Goal: Task Accomplishment & Management: Complete application form

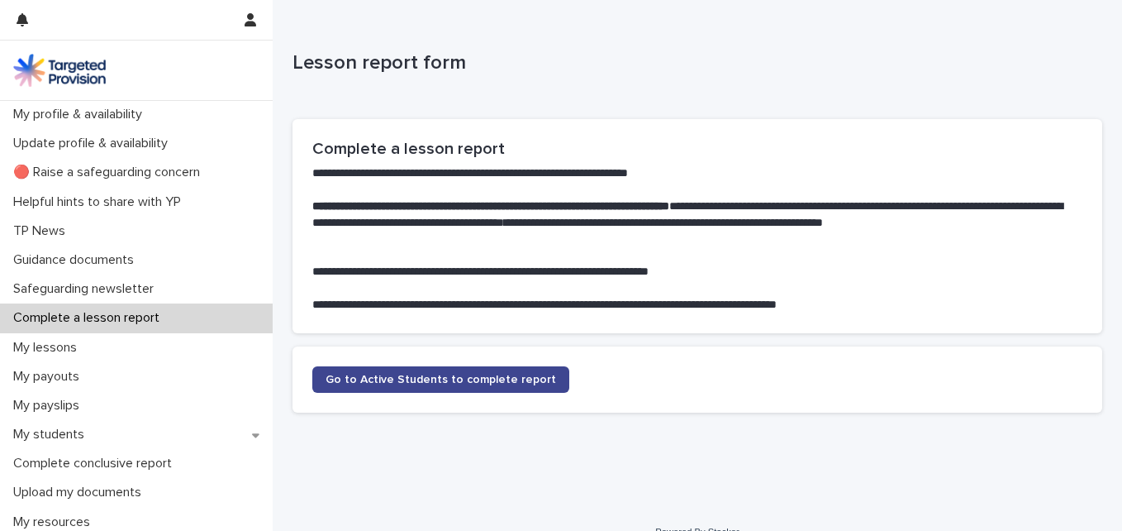
click at [493, 381] on span "Go to Active Students to complete report" at bounding box center [441, 380] width 231 height 12
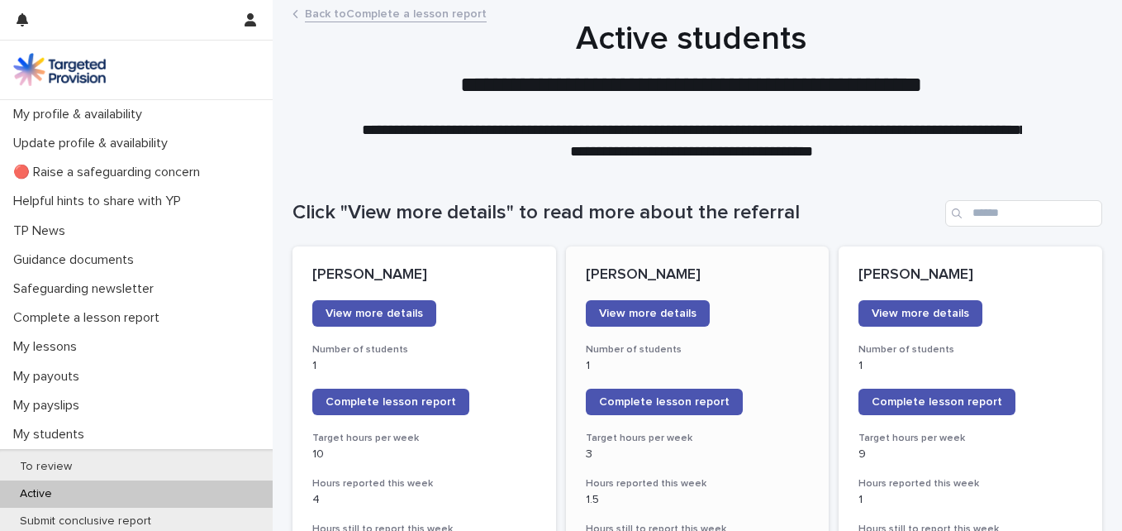
scroll to position [165, 0]
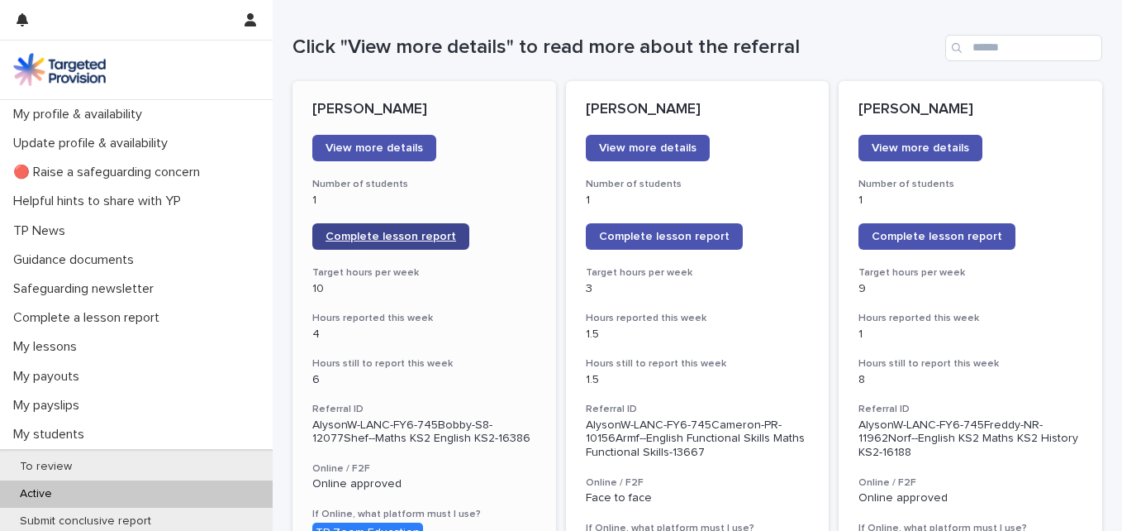
click at [405, 231] on span "Complete lesson report" at bounding box center [391, 237] width 131 height 12
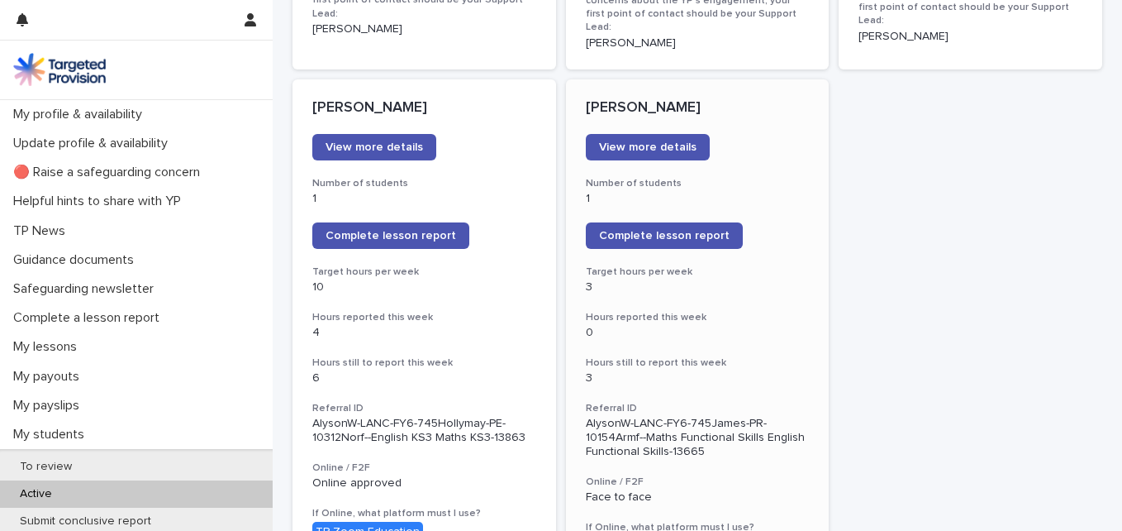
scroll to position [1322, 0]
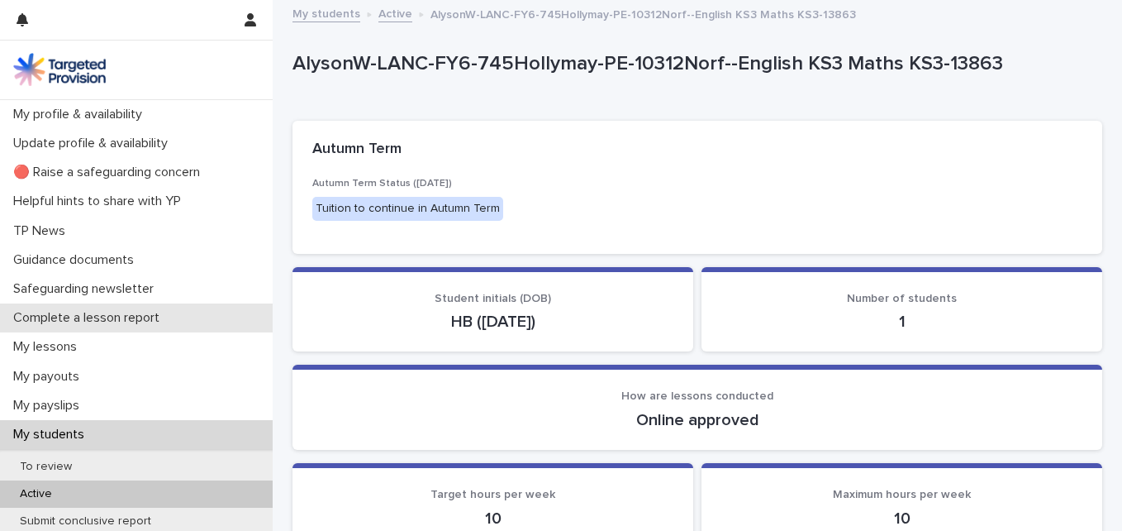
click at [109, 322] on p "Complete a lesson report" at bounding box center [90, 318] width 166 height 16
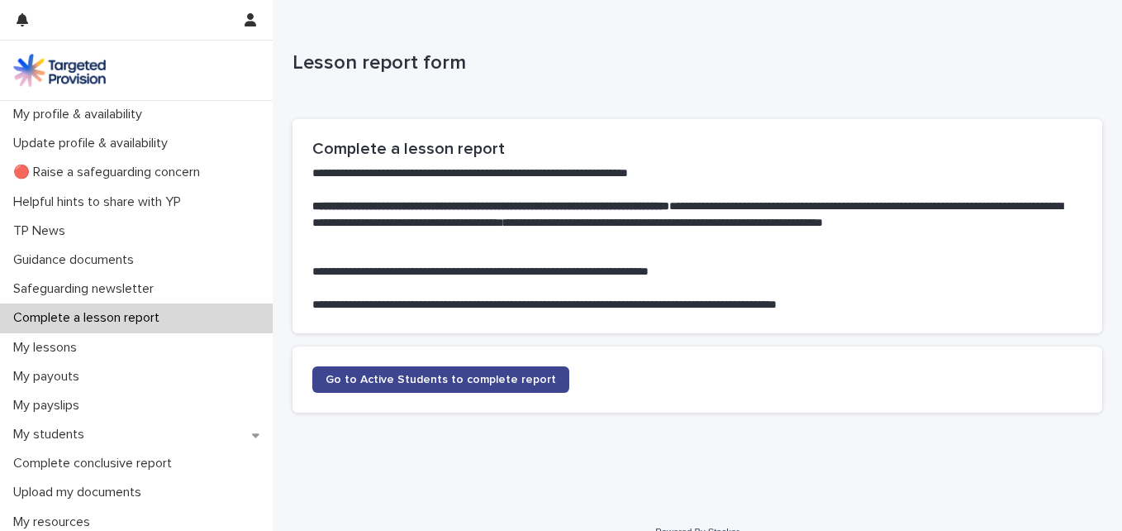
click at [507, 383] on span "Go to Active Students to complete report" at bounding box center [441, 380] width 231 height 12
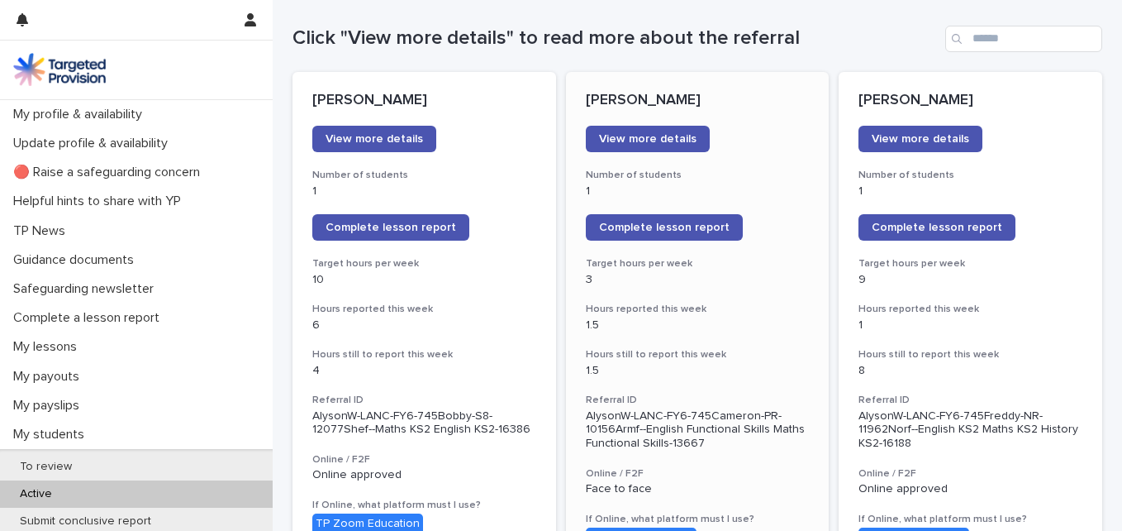
scroll to position [165, 0]
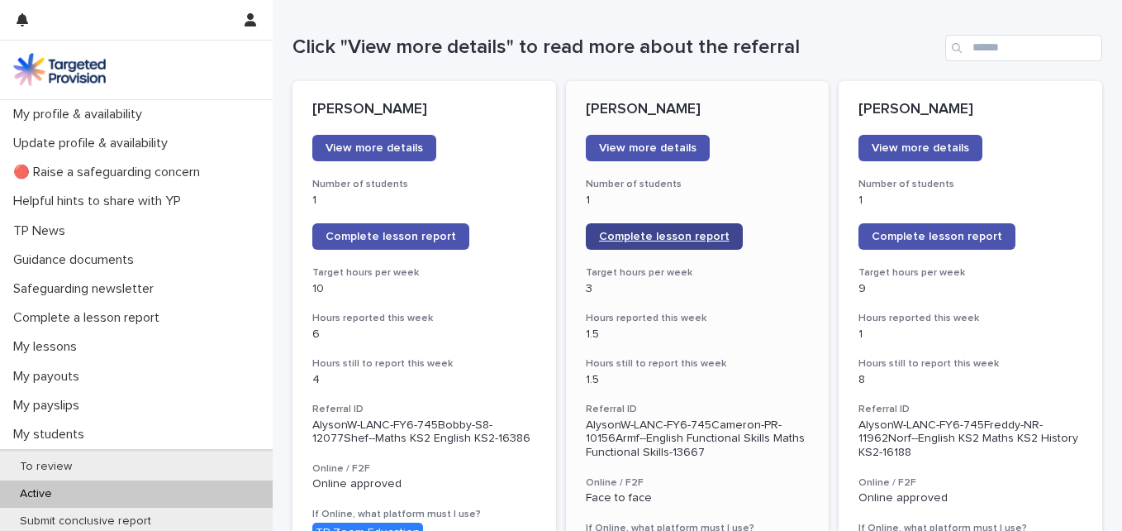
click at [683, 236] on span "Complete lesson report" at bounding box center [664, 237] width 131 height 12
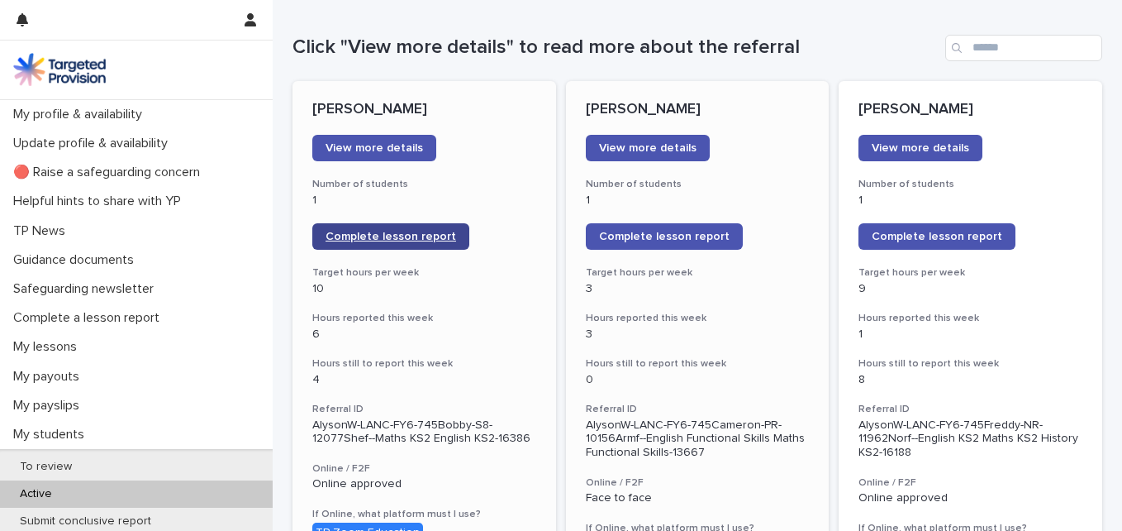
click at [426, 236] on span "Complete lesson report" at bounding box center [391, 237] width 131 height 12
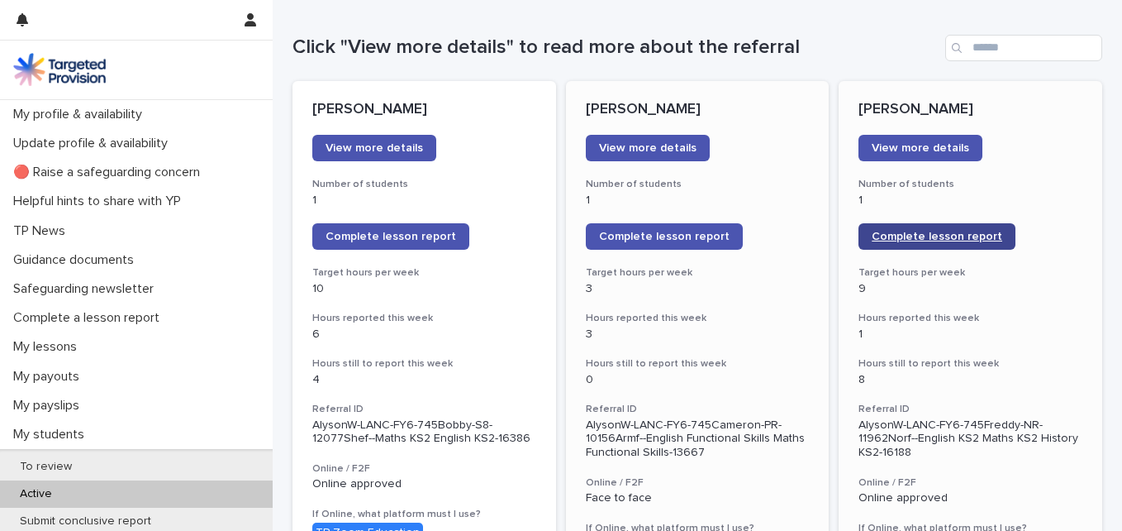
click at [893, 242] on span "Complete lesson report" at bounding box center [937, 237] width 131 height 12
click at [951, 244] on link "Complete lesson report" at bounding box center [937, 236] width 157 height 26
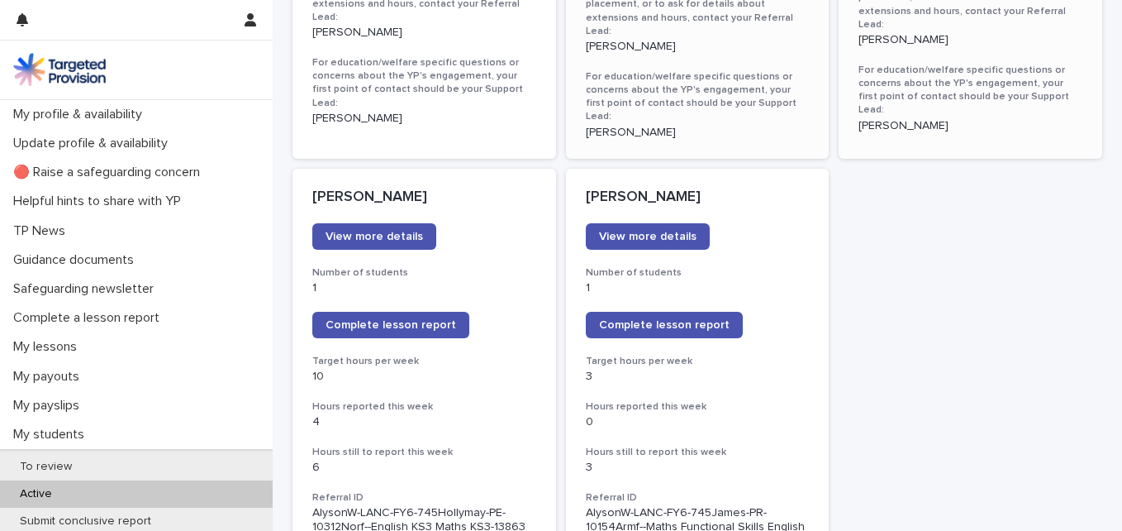
scroll to position [1322, 0]
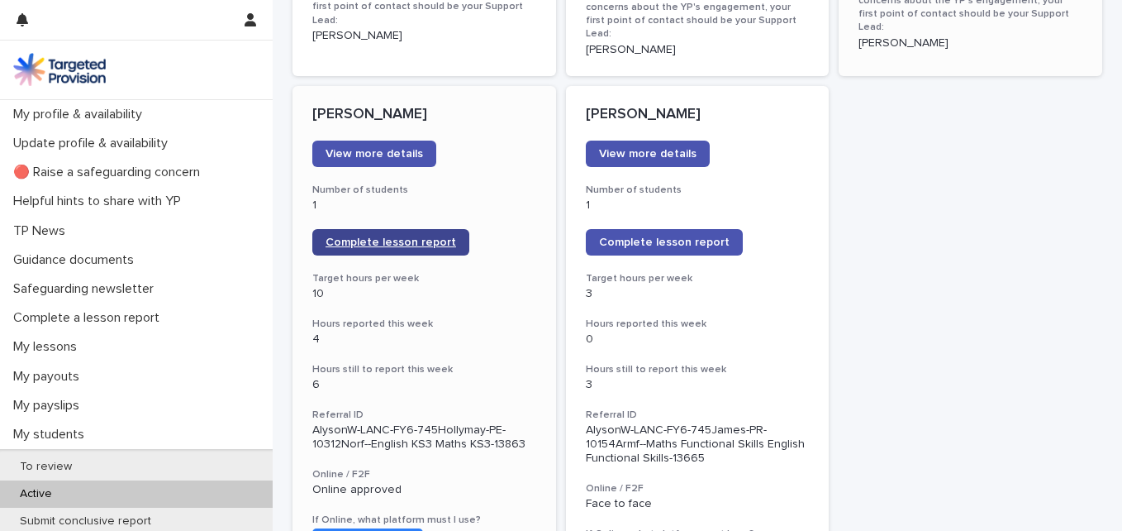
click at [398, 236] on span "Complete lesson report" at bounding box center [391, 242] width 131 height 12
click at [398, 229] on link "Complete lesson report" at bounding box center [390, 242] width 157 height 26
